Goal: Information Seeking & Learning: Learn about a topic

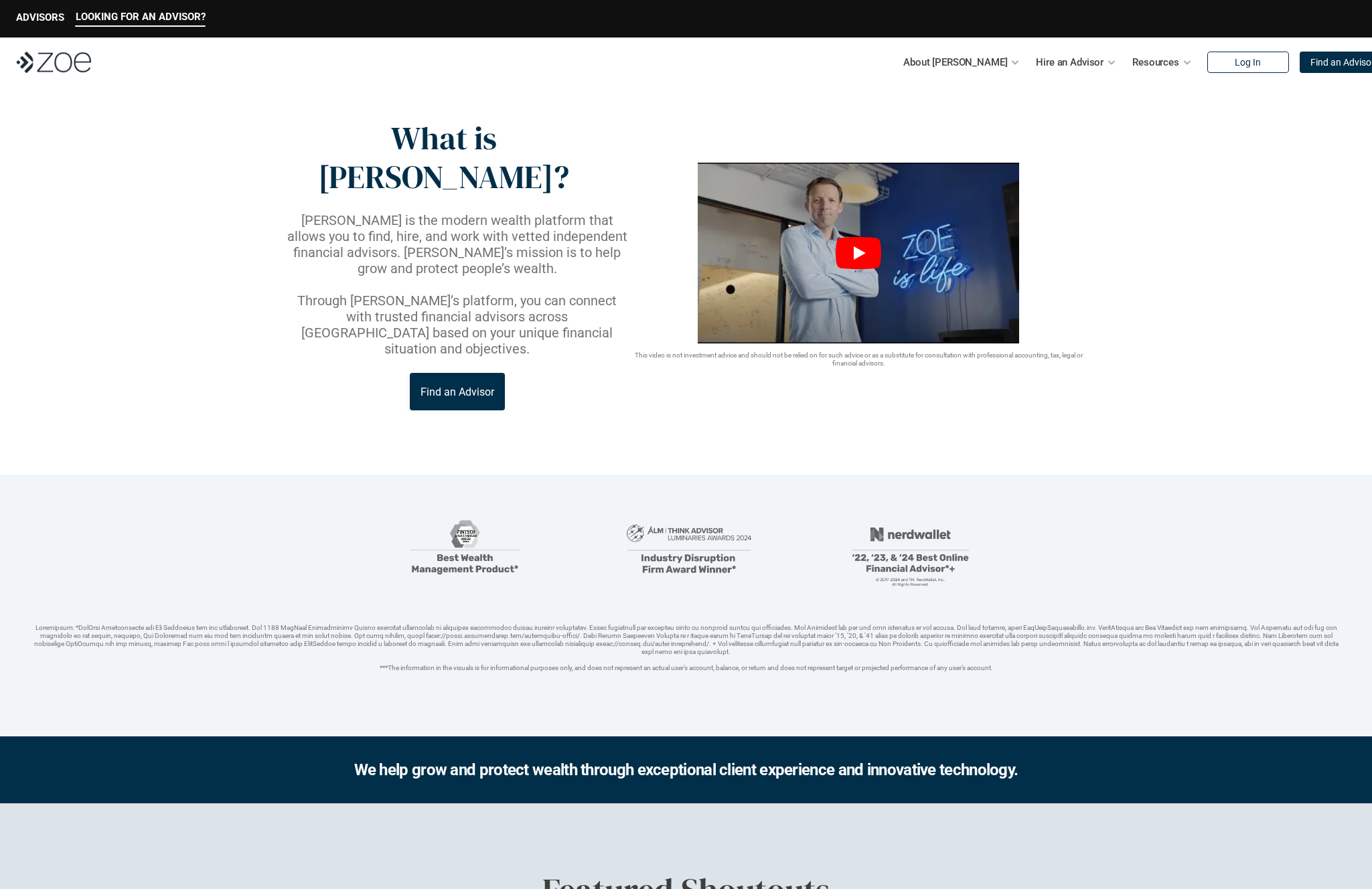
click at [855, 247] on icon "Play" at bounding box center [860, 253] width 12 height 13
click at [918, 136] on p "Advisor Vetting Process" at bounding box center [913, 130] width 109 height 15
click at [948, 66] on p "About [PERSON_NAME]" at bounding box center [954, 62] width 103 height 20
click at [926, 125] on link "Advisor Vetting Process" at bounding box center [913, 130] width 109 height 12
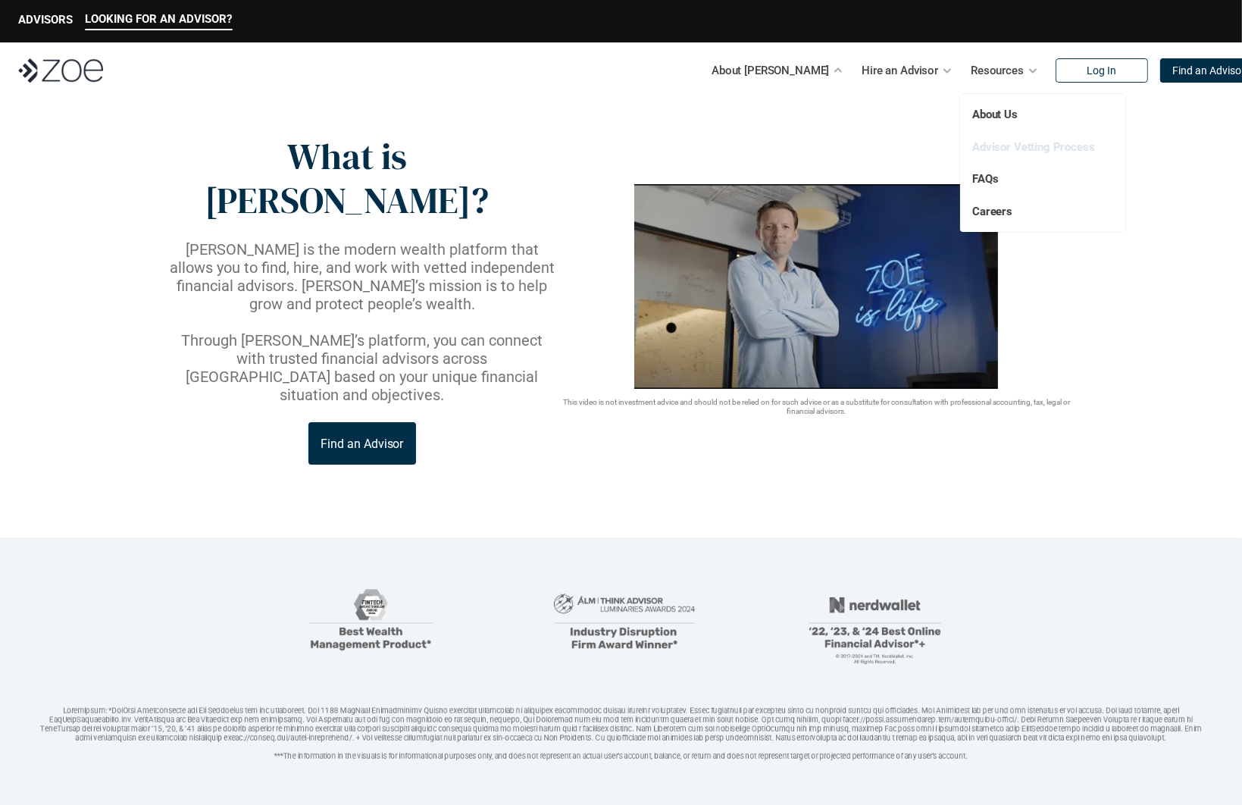
click at [1033, 149] on link "Advisor Vetting Process" at bounding box center [1033, 147] width 123 height 14
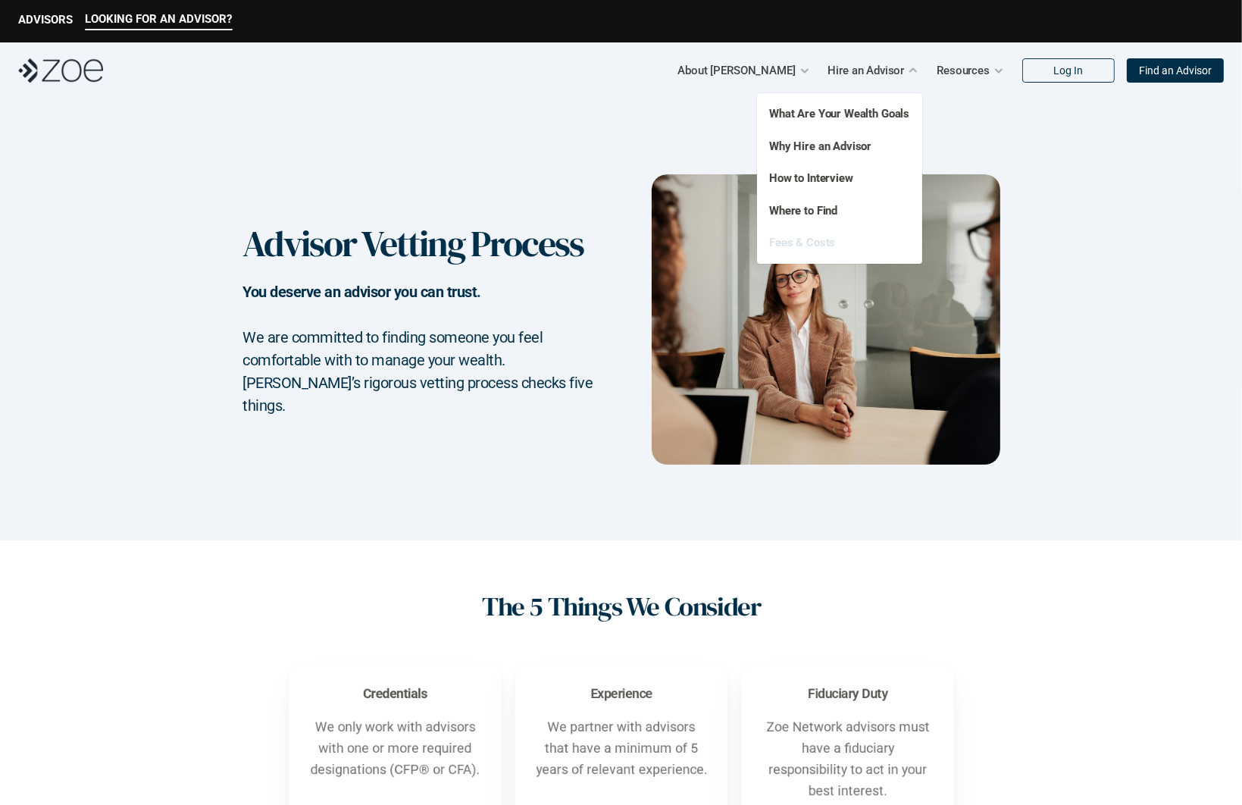
click at [793, 239] on link "Fees & Costs" at bounding box center [802, 243] width 66 height 14
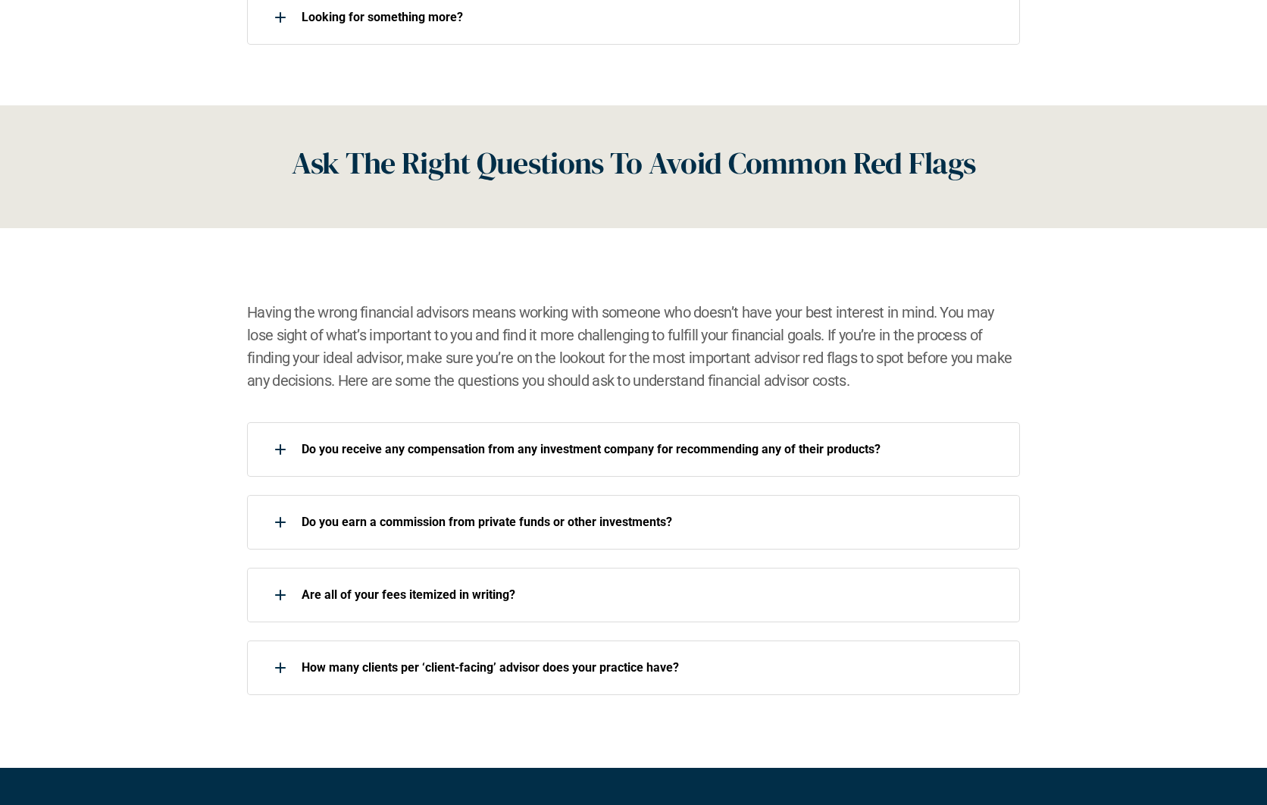
scroll to position [2007, 0]
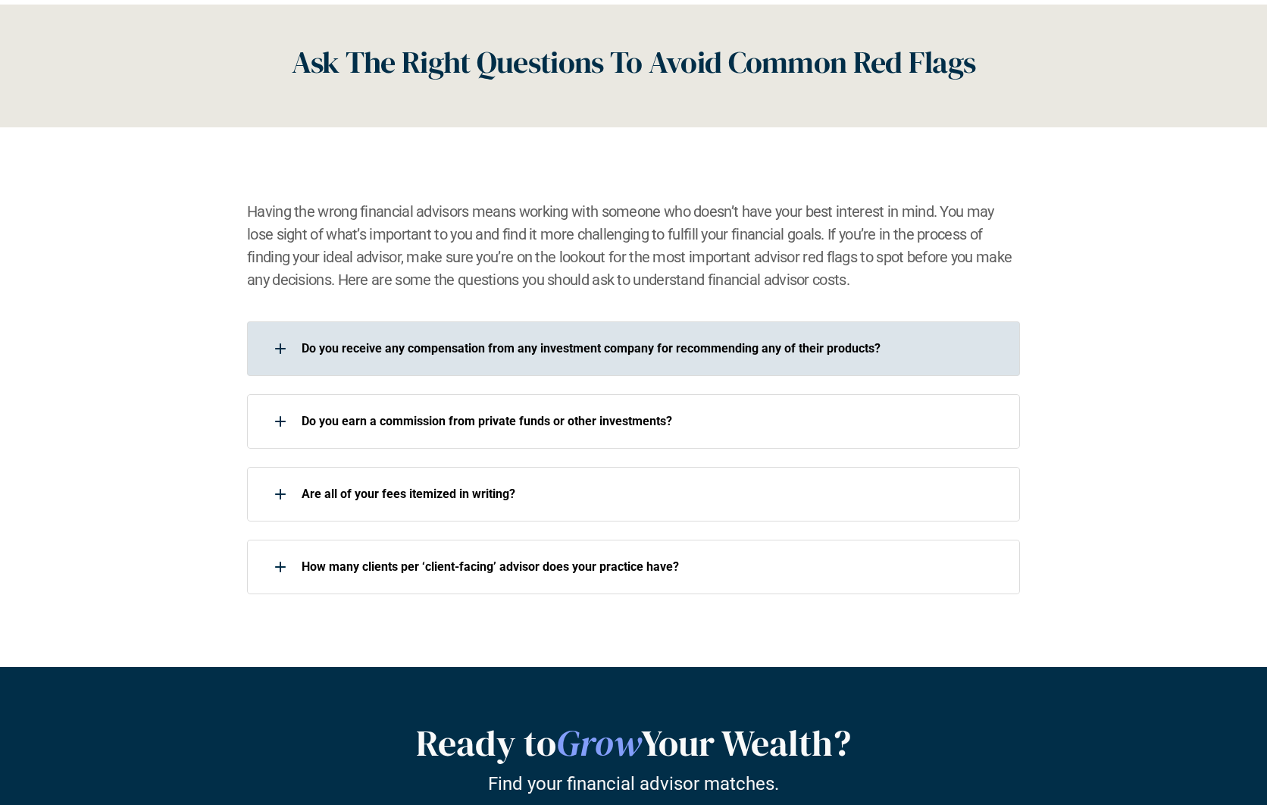
click at [383, 350] on p "Do you receive any compensation from any investment company for recommending an…" at bounding box center [651, 348] width 699 height 14
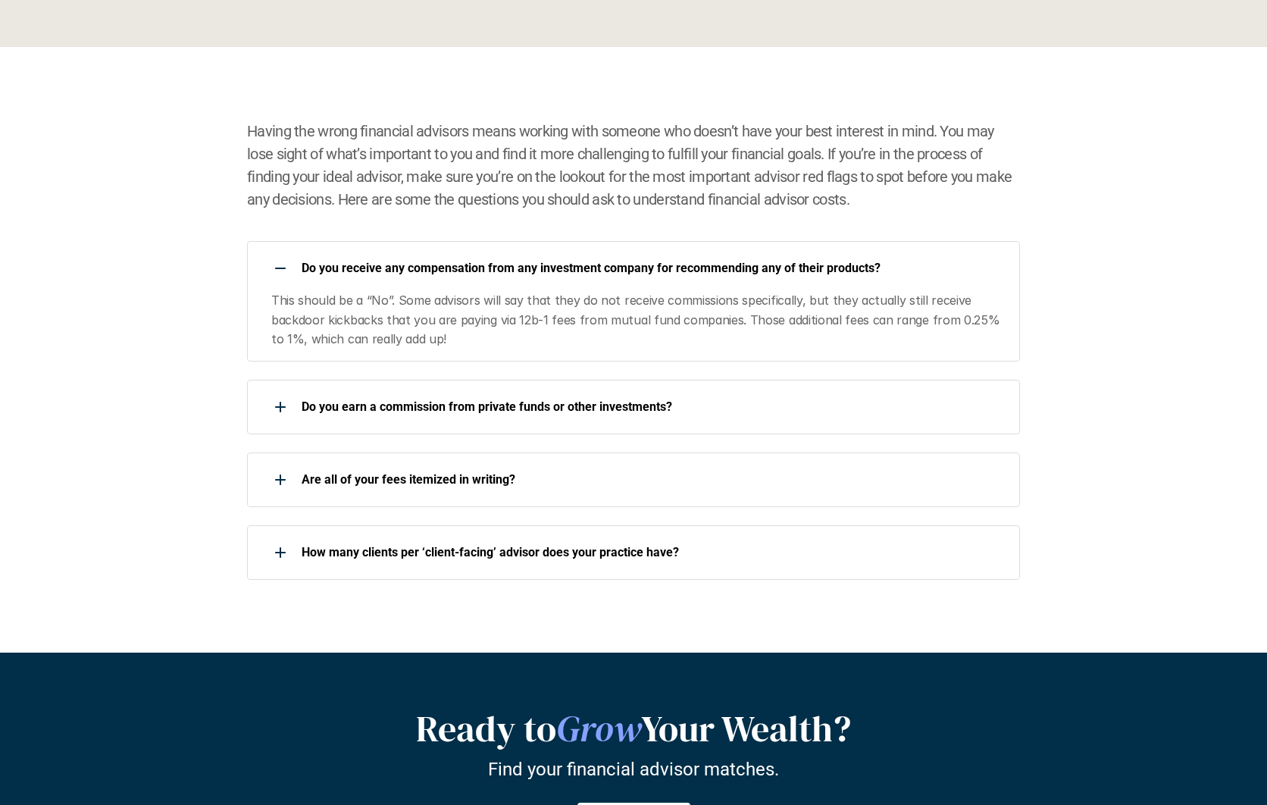
scroll to position [2141, 0]
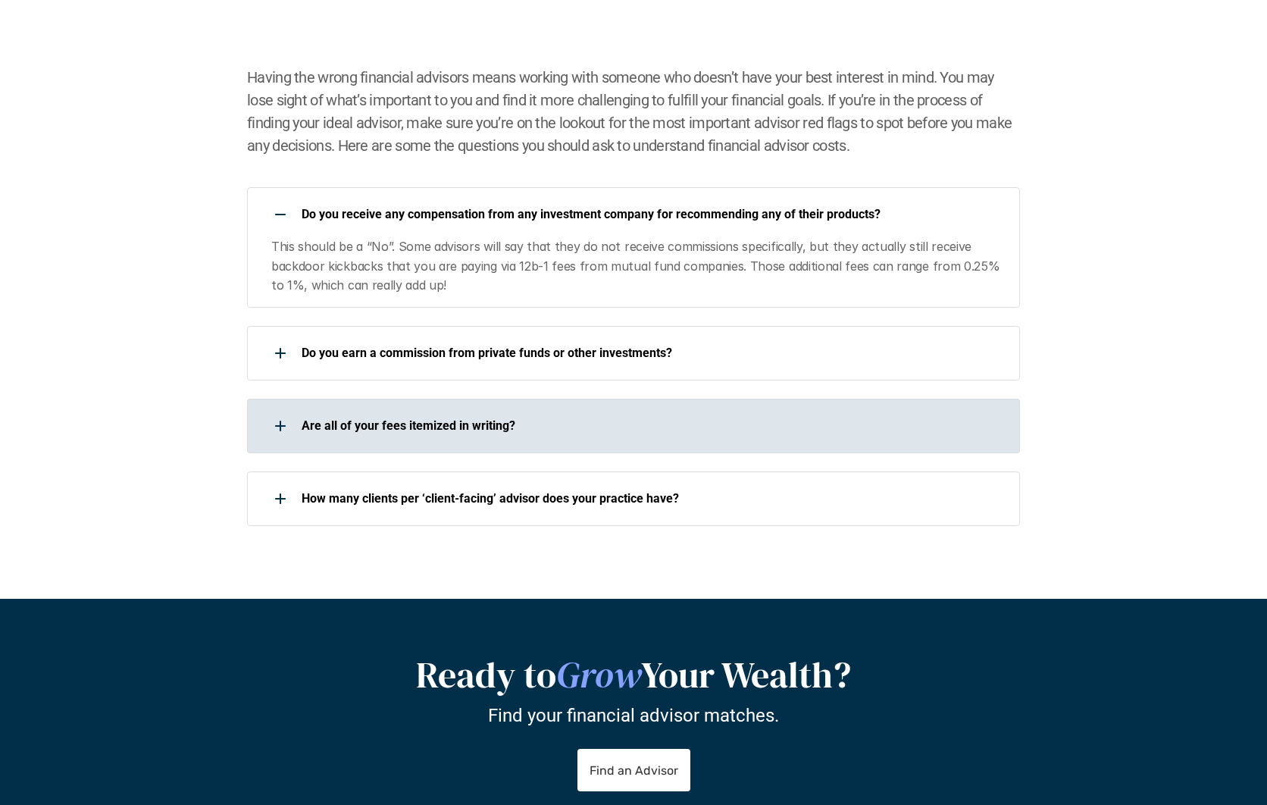
click at [346, 427] on p "Are all of your fees itemized in writing?" at bounding box center [651, 425] width 699 height 14
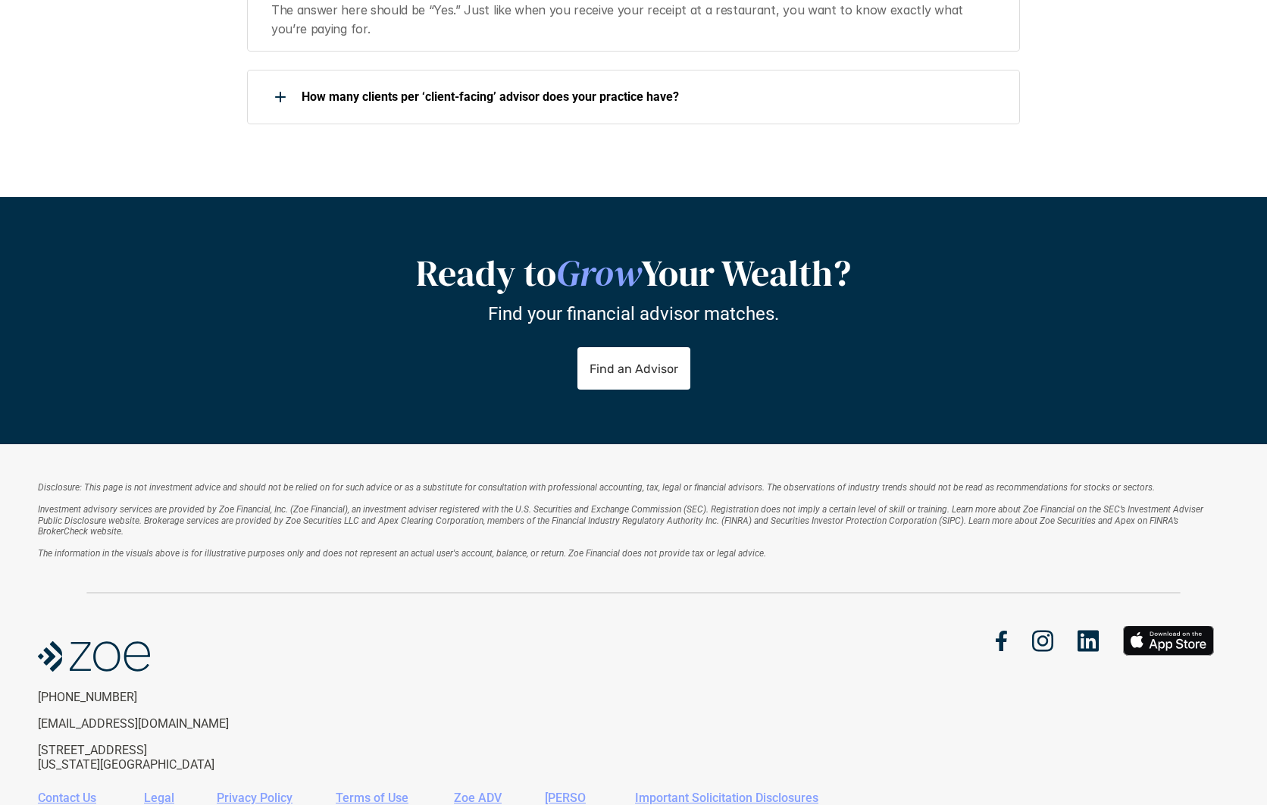
scroll to position [2675, 0]
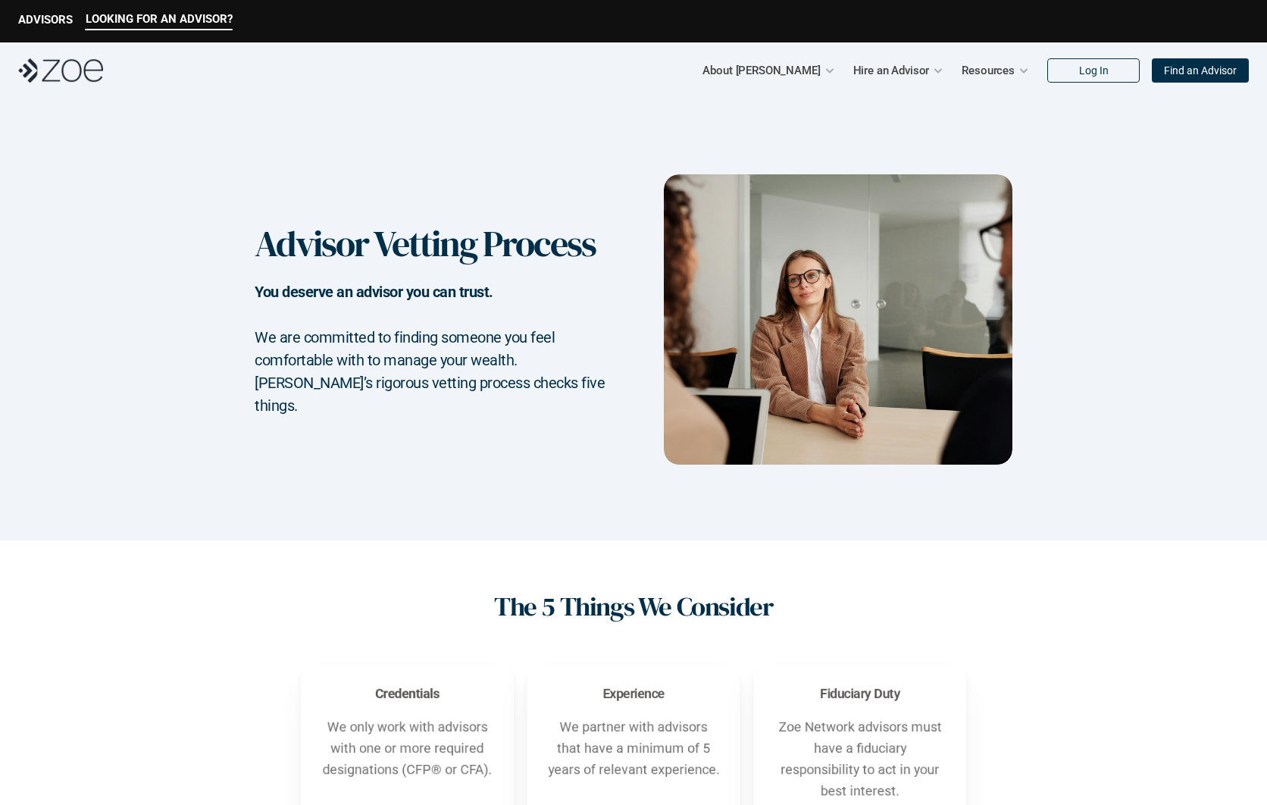
click at [74, 71] on img at bounding box center [60, 70] width 85 height 24
